Goal: Task Accomplishment & Management: Use online tool/utility

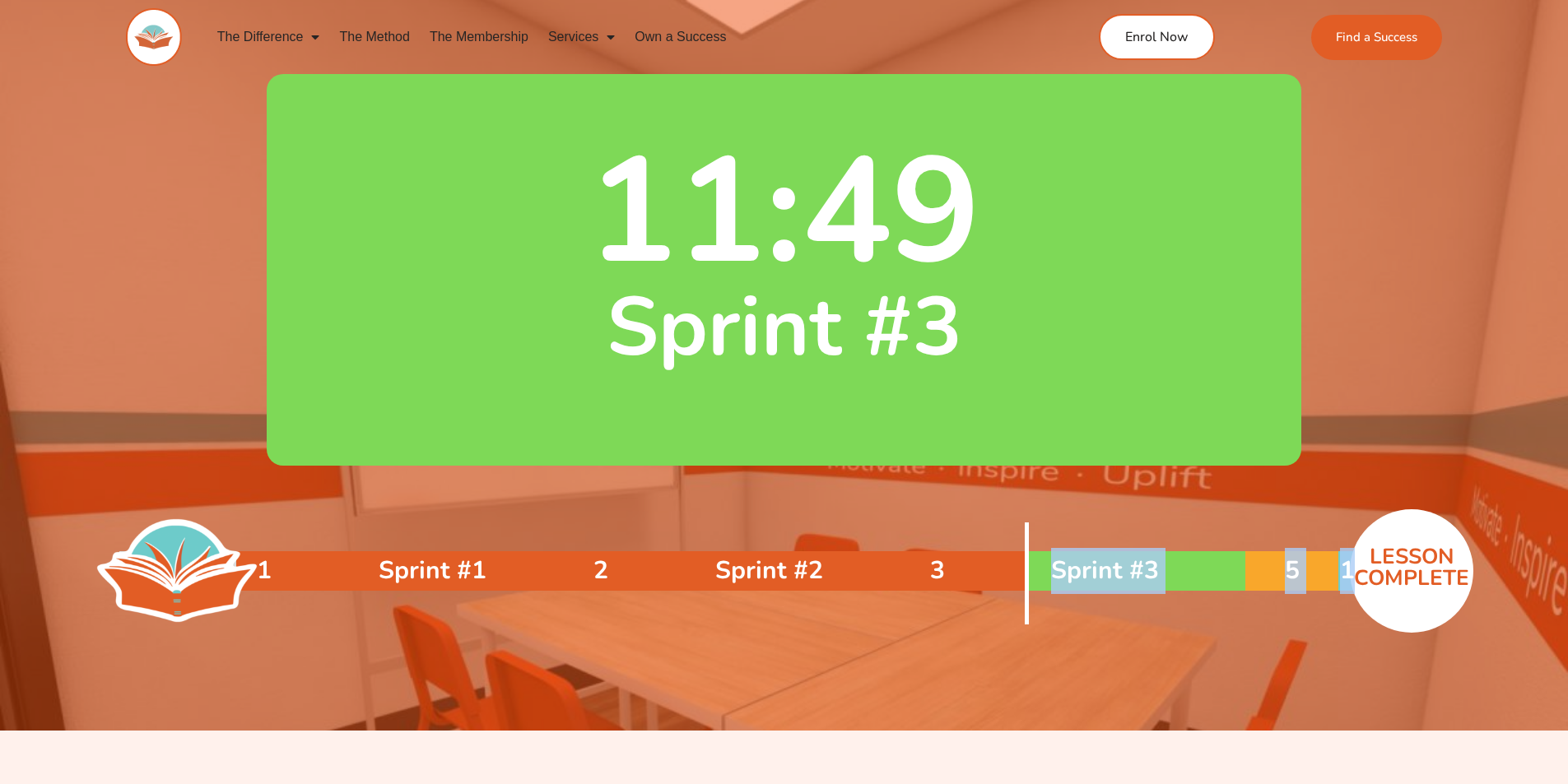
click at [1025, 556] on div "1 Sprint #1 2 Sprint #2 3 Sprint #3 5 1" at bounding box center [797, 571] width 1121 height 39
click at [529, 560] on div at bounding box center [631, 571] width 788 height 39
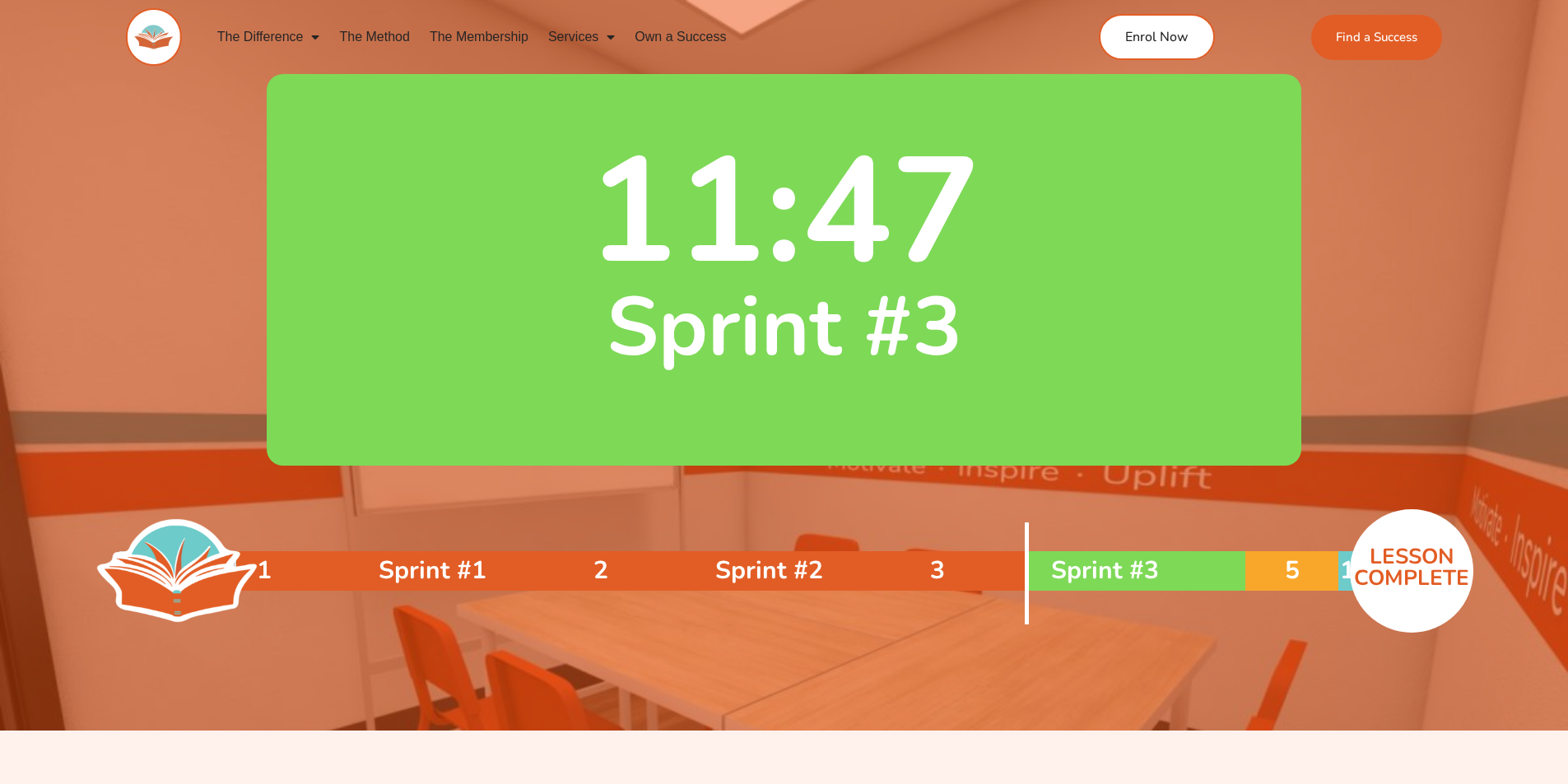
click at [610, 572] on div "2" at bounding box center [600, 571] width 56 height 39
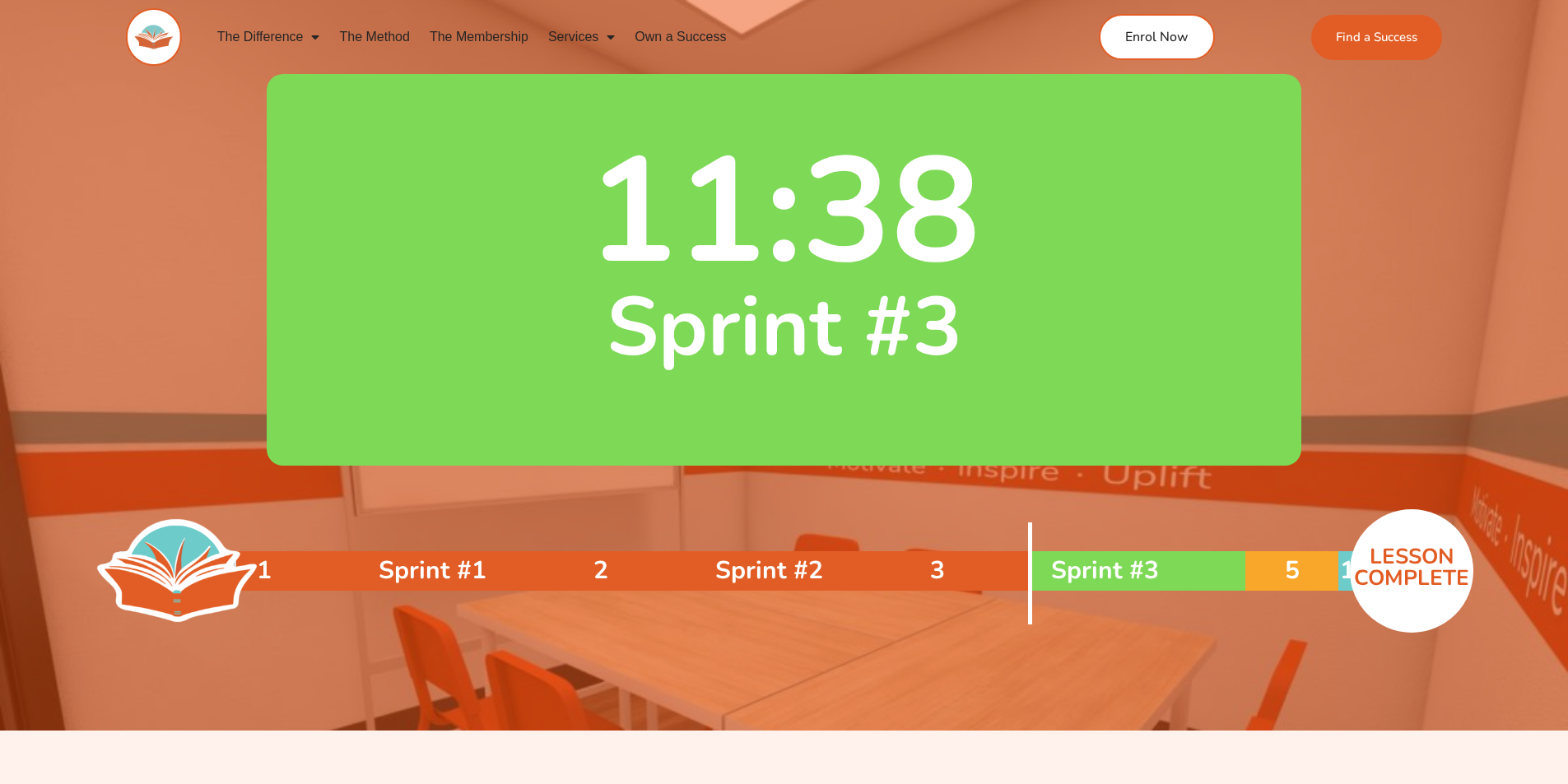
click at [1412, 573] on p "LESSON COMPLETE" at bounding box center [1411, 568] width 123 height 43
drag, startPoint x: 1351, startPoint y: 573, endPoint x: 1309, endPoint y: 572, distance: 42.0
click at [1309, 572] on div "1 Sprint #1 2 Sprint #2 3 Sprint #3 5 1" at bounding box center [797, 571] width 1121 height 39
click at [1308, 572] on div "5" at bounding box center [1291, 571] width 93 height 39
